Goal: Task Accomplishment & Management: Complete application form

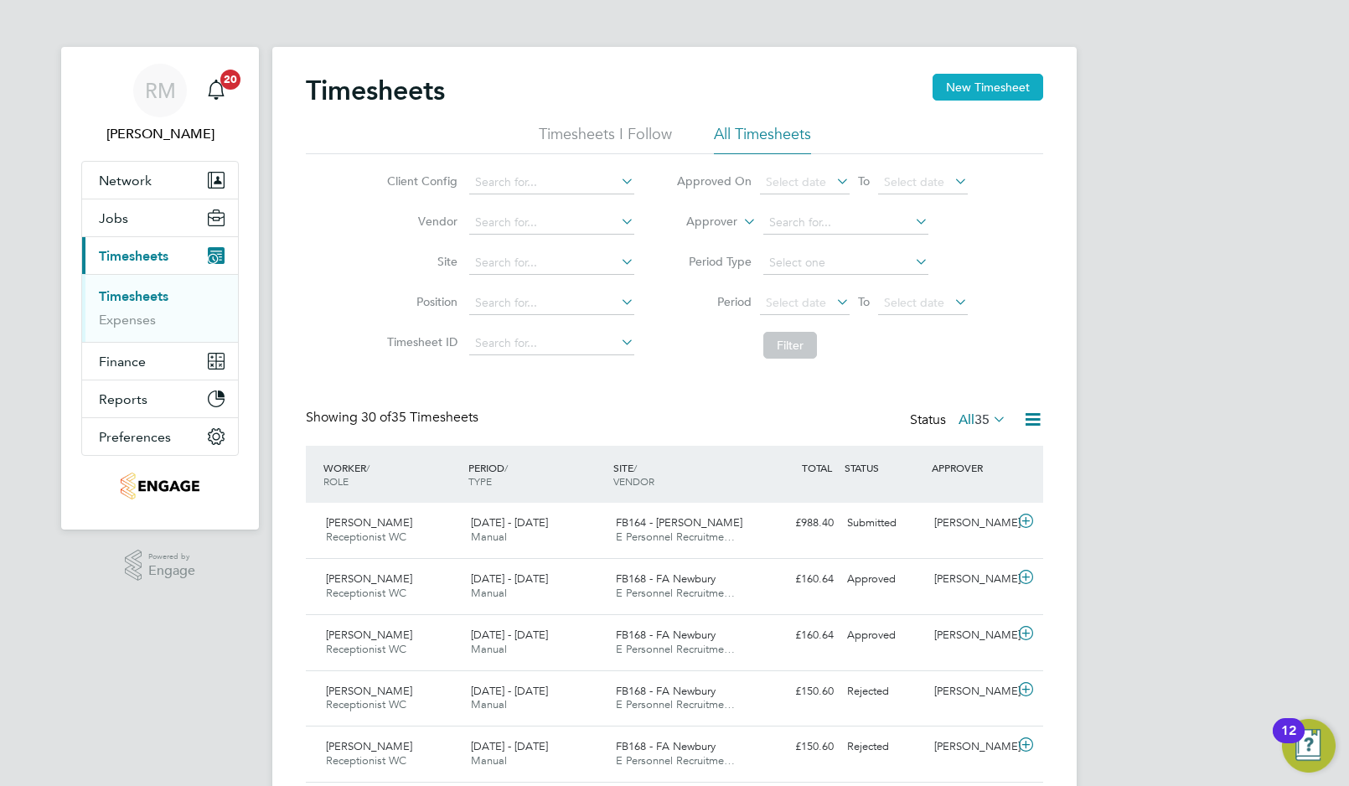
click at [964, 76] on button "New Timesheet" at bounding box center [988, 87] width 111 height 27
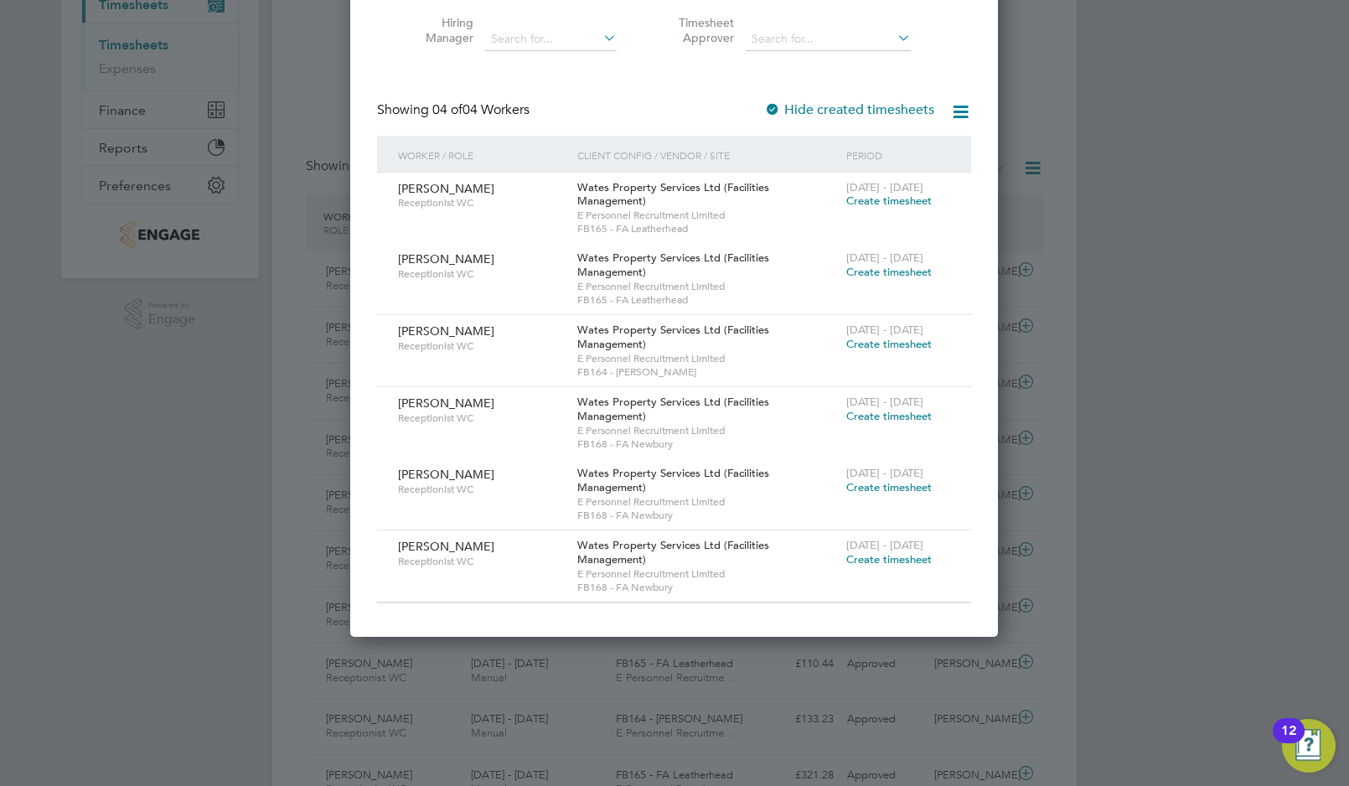
click at [855, 558] on span "Create timesheet" at bounding box center [888, 559] width 85 height 14
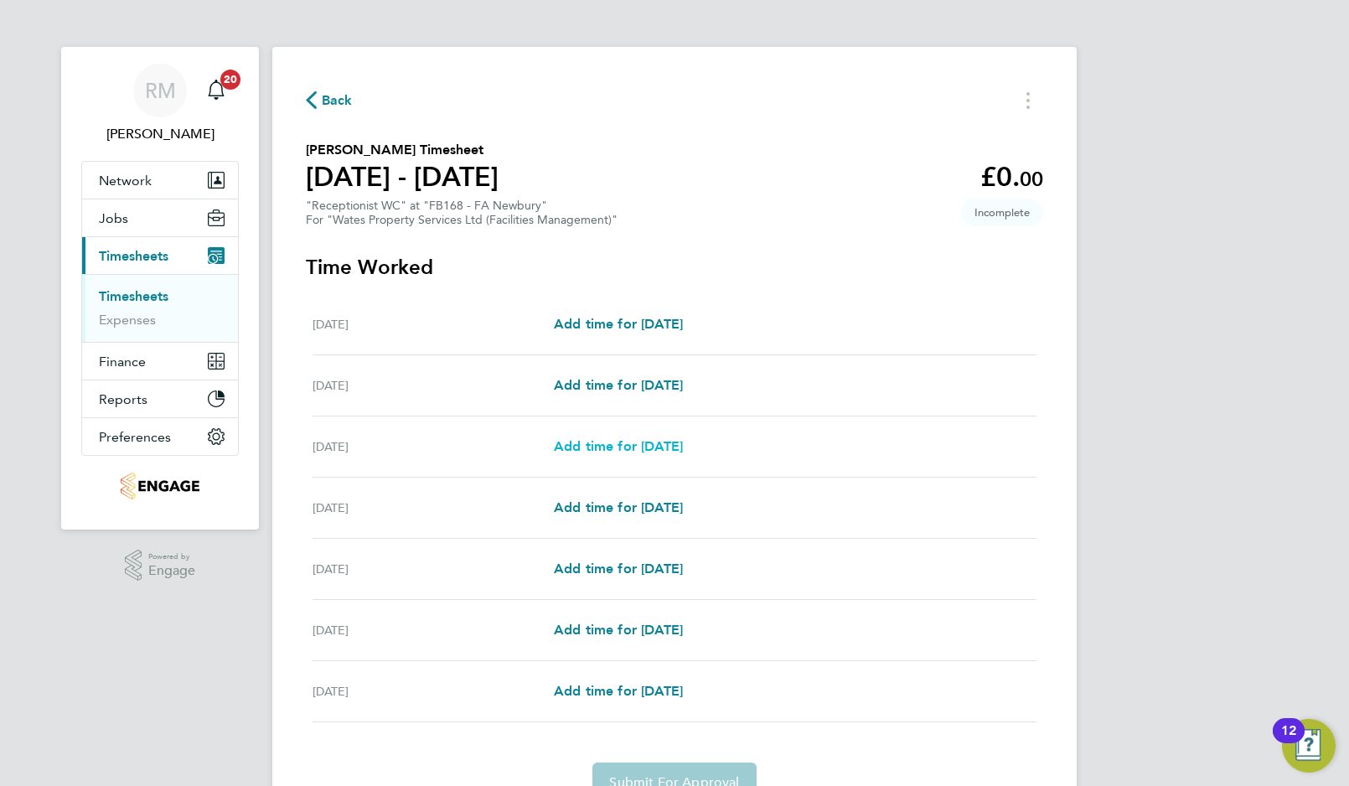
click at [603, 443] on span "Add time for [DATE]" at bounding box center [618, 446] width 129 height 16
select select "60"
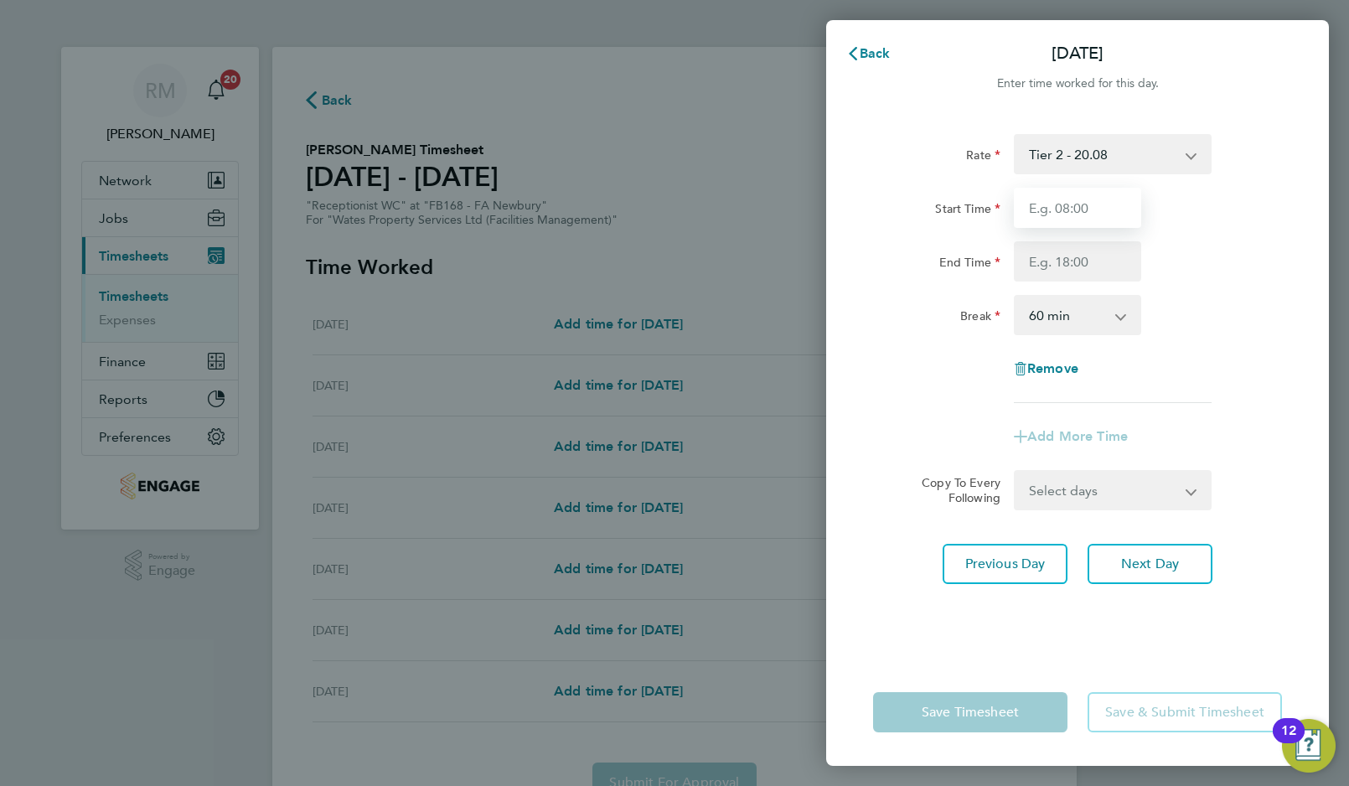
click at [1073, 209] on input "Start Time" at bounding box center [1077, 208] width 127 height 40
type input "08:00"
type input "17:00"
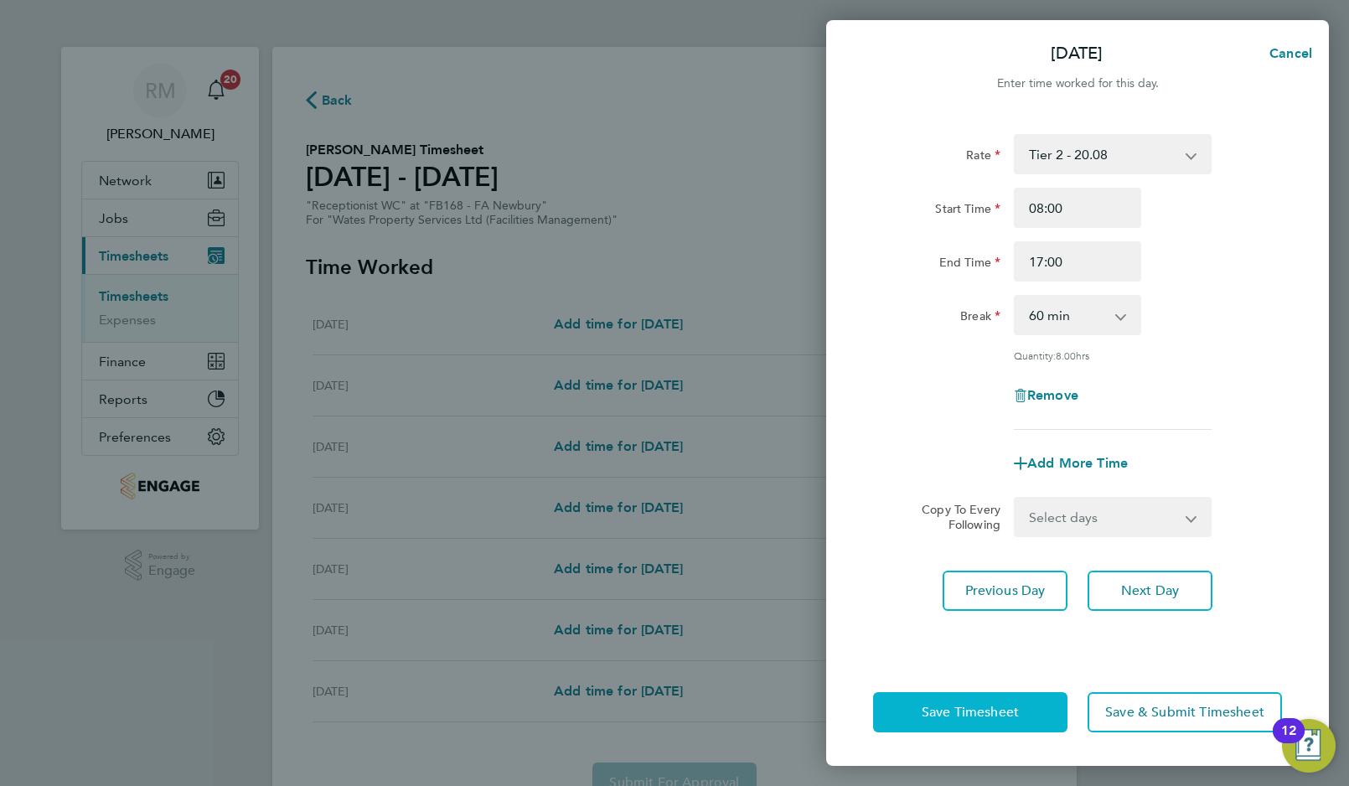
click at [952, 710] on span "Save Timesheet" at bounding box center [970, 712] width 97 height 17
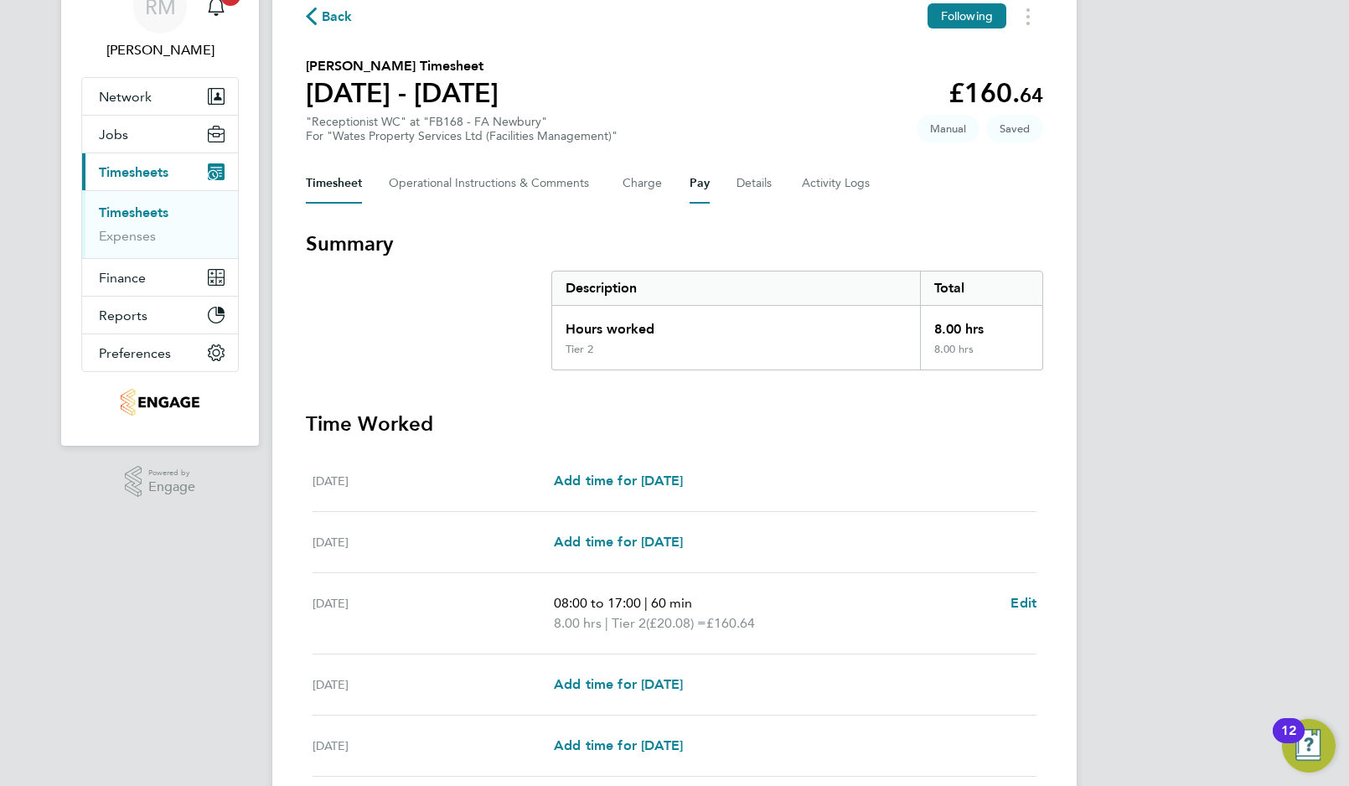
click at [697, 180] on button "Pay" at bounding box center [700, 183] width 20 height 40
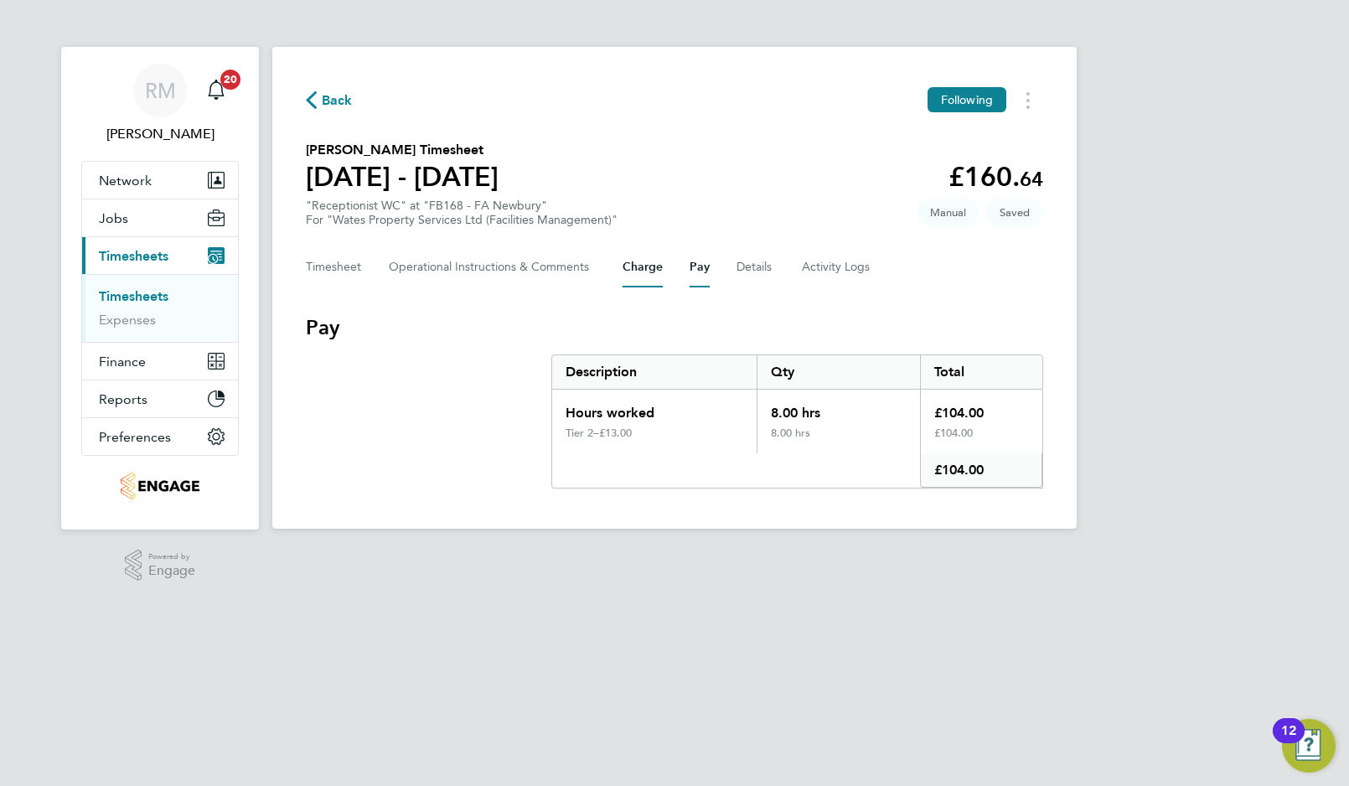
click at [636, 267] on button "Charge" at bounding box center [643, 267] width 40 height 40
click at [700, 263] on button "Pay" at bounding box center [700, 267] width 20 height 40
click at [328, 265] on button "Timesheet" at bounding box center [334, 267] width 56 height 40
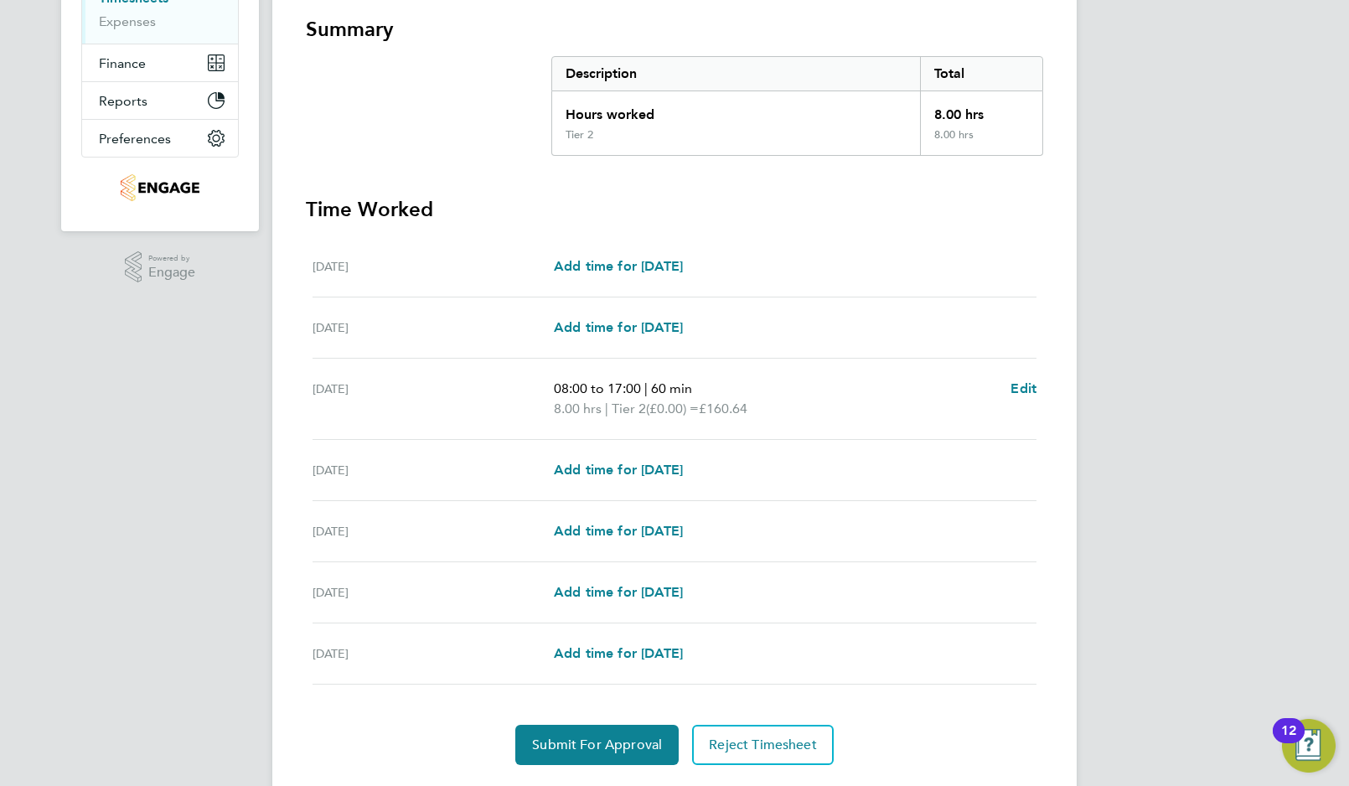
scroll to position [344, 0]
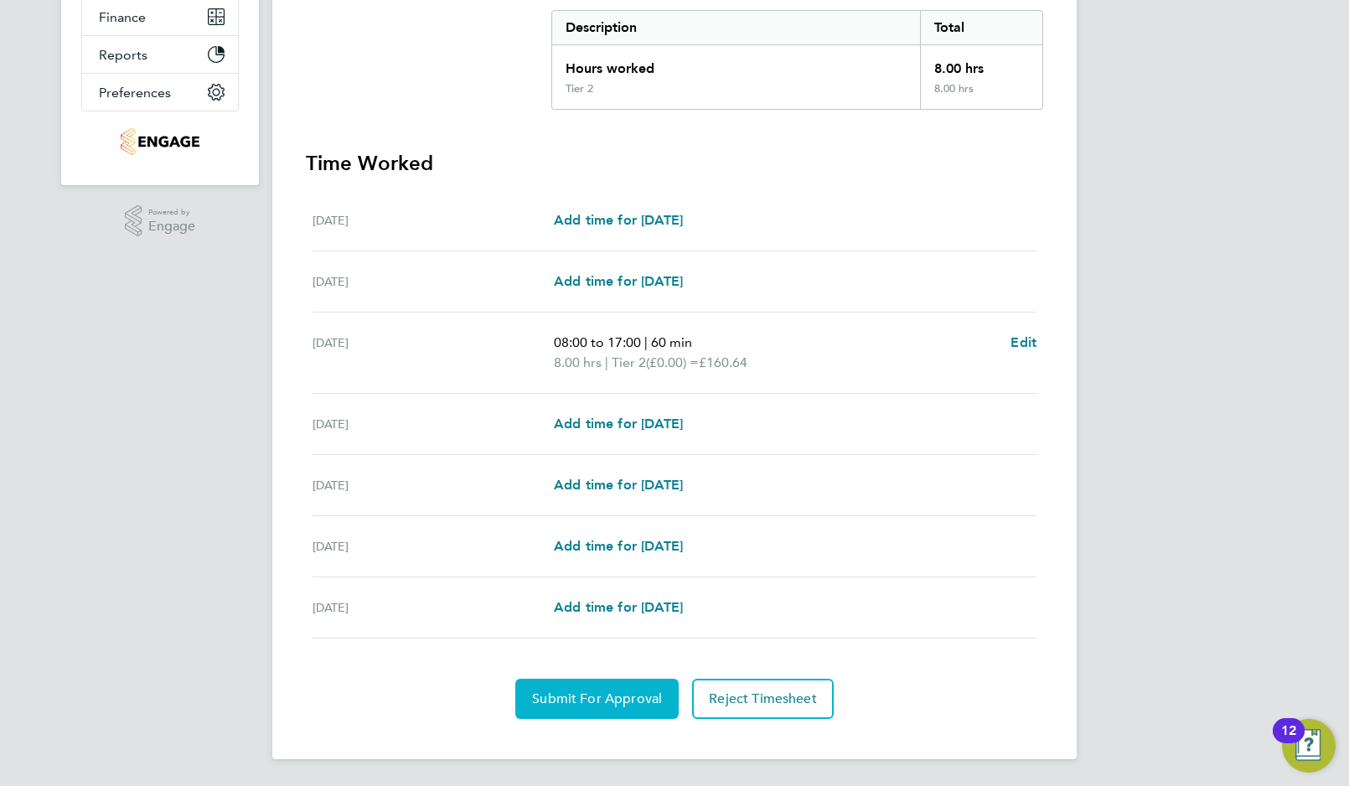
click at [597, 703] on span "Submit For Approval" at bounding box center [597, 698] width 130 height 17
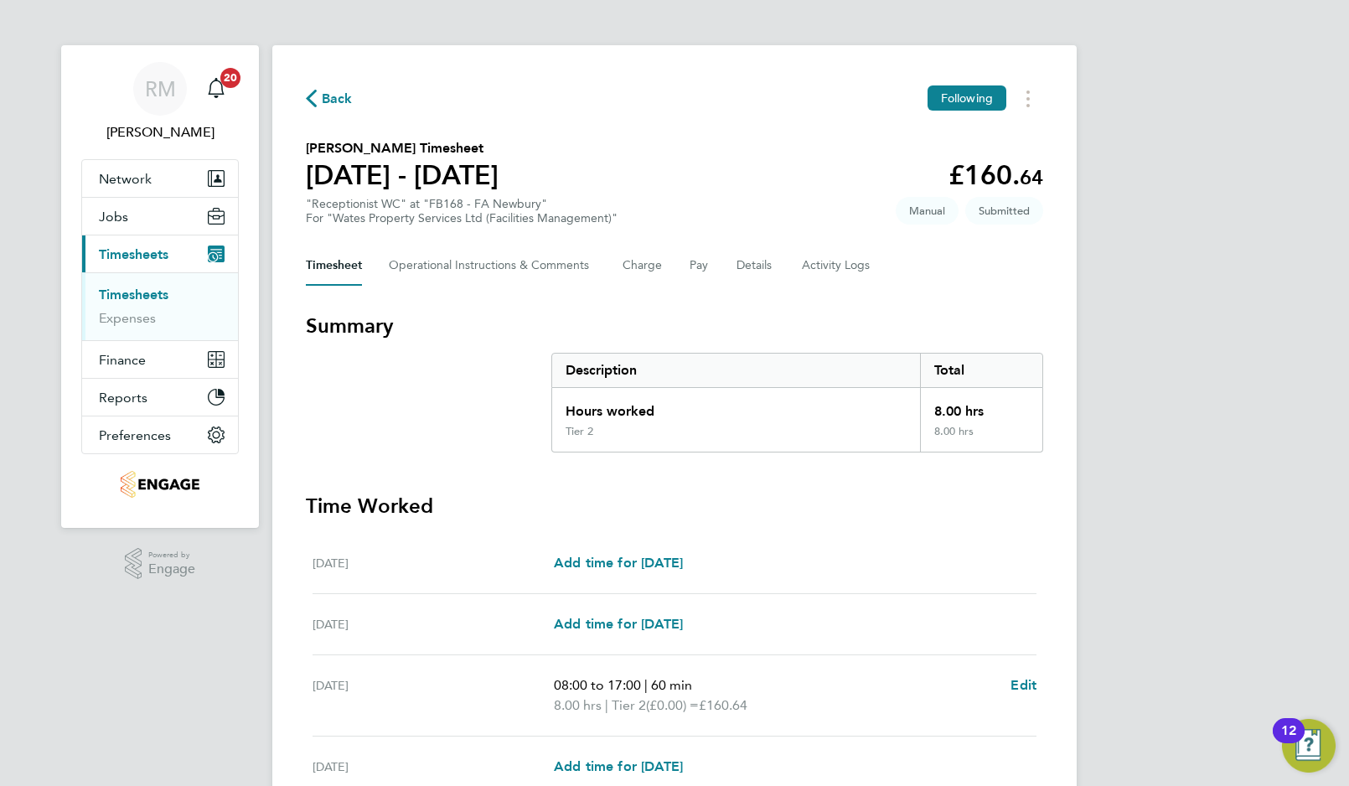
scroll to position [0, 0]
click at [332, 97] on span "Back" at bounding box center [337, 100] width 31 height 20
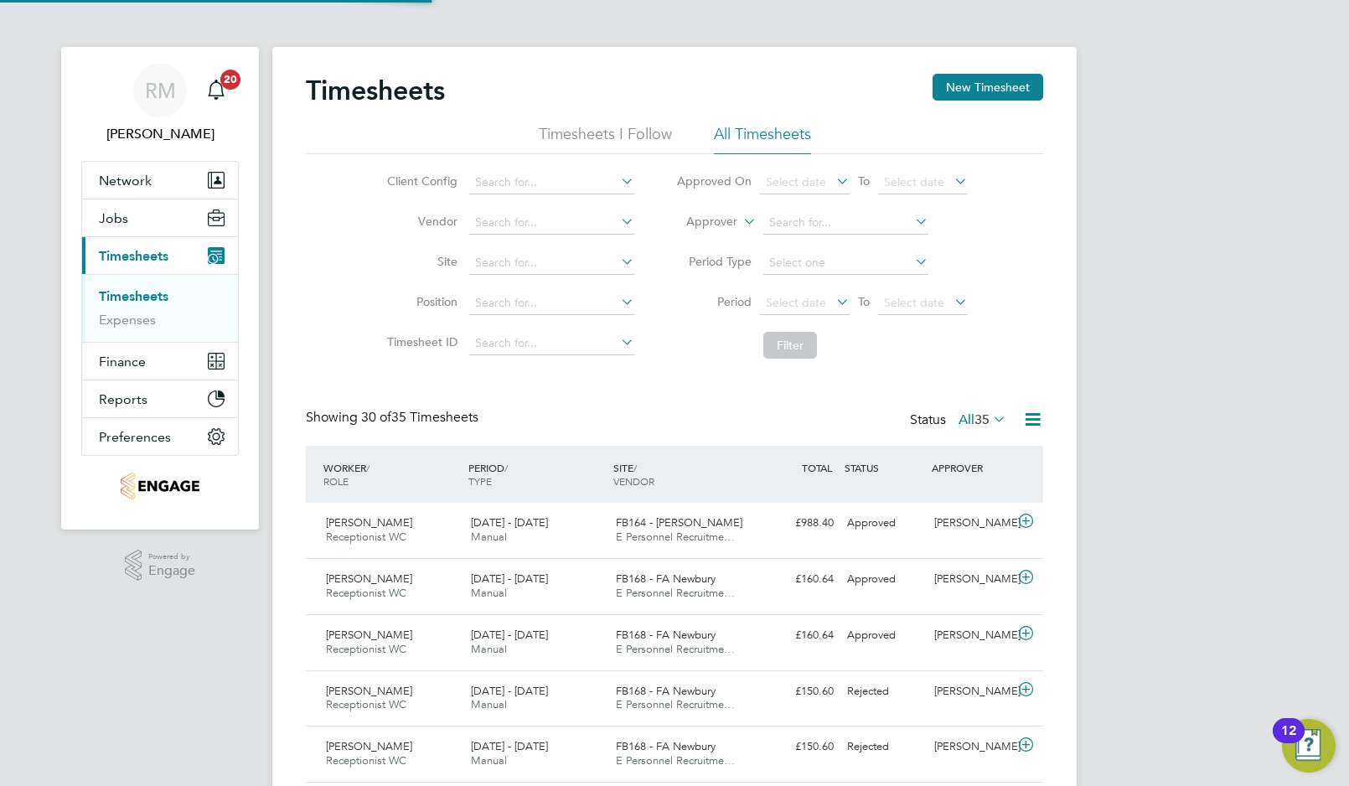
scroll to position [43, 146]
click at [148, 297] on link "Timesheets" at bounding box center [134, 296] width 70 height 16
